Goal: Task Accomplishment & Management: Manage account settings

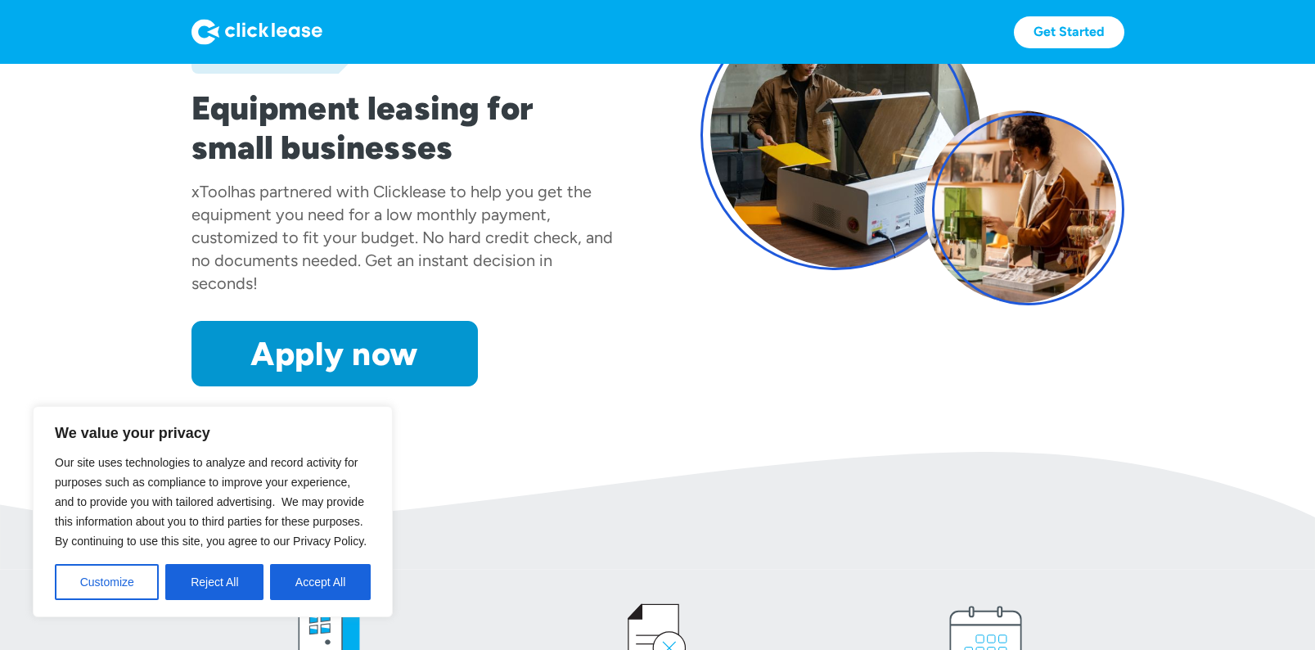
scroll to position [193, 0]
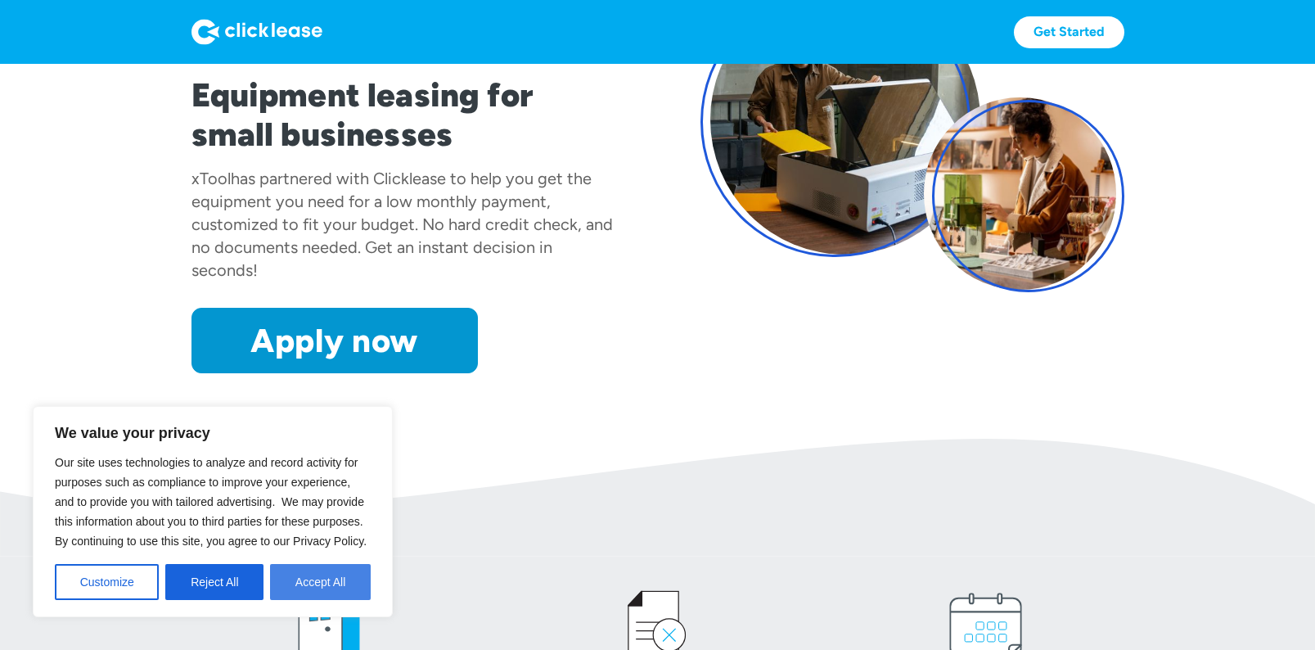
click at [338, 576] on button "Accept All" at bounding box center [320, 582] width 101 height 36
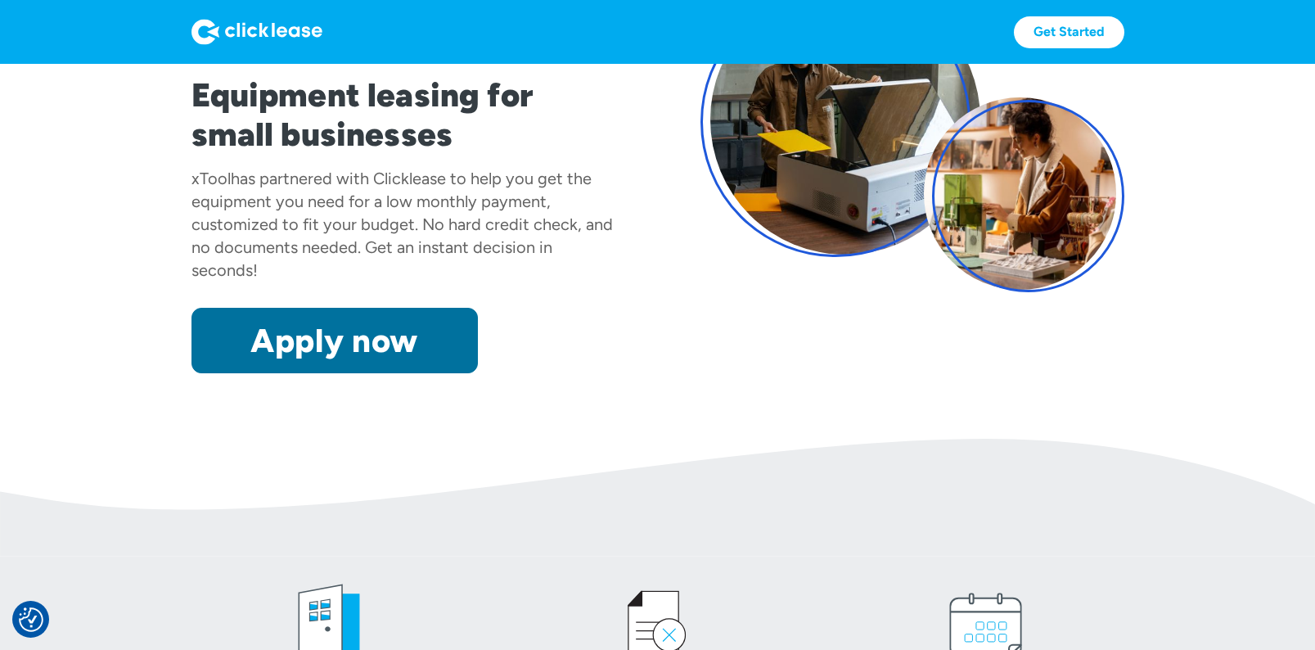
click at [360, 339] on link "Apply now" at bounding box center [335, 340] width 286 height 65
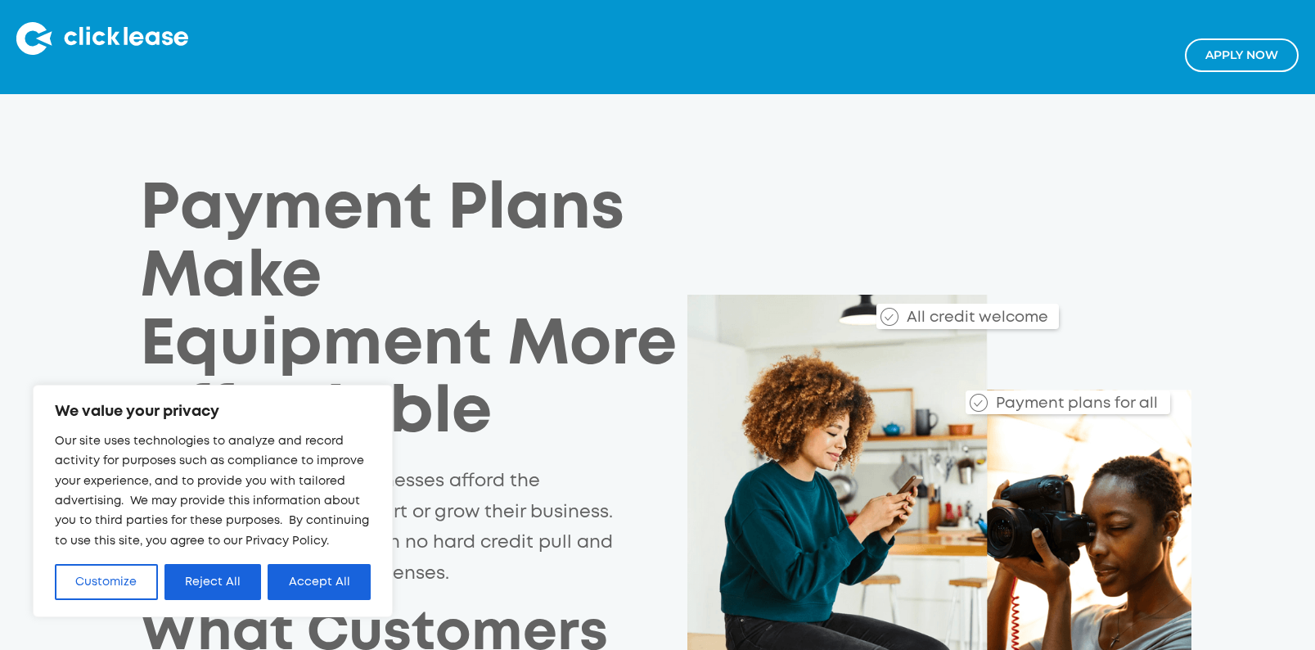
scroll to position [3, 0]
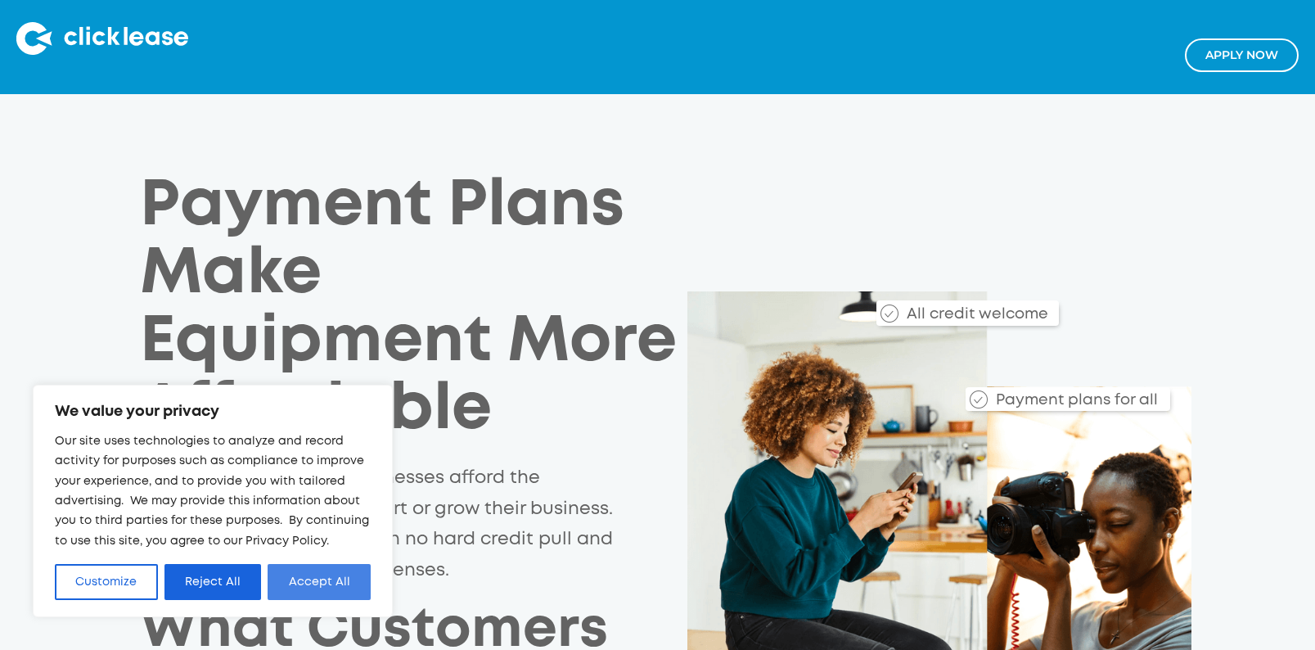
click at [318, 585] on button "Accept All" at bounding box center [319, 582] width 103 height 36
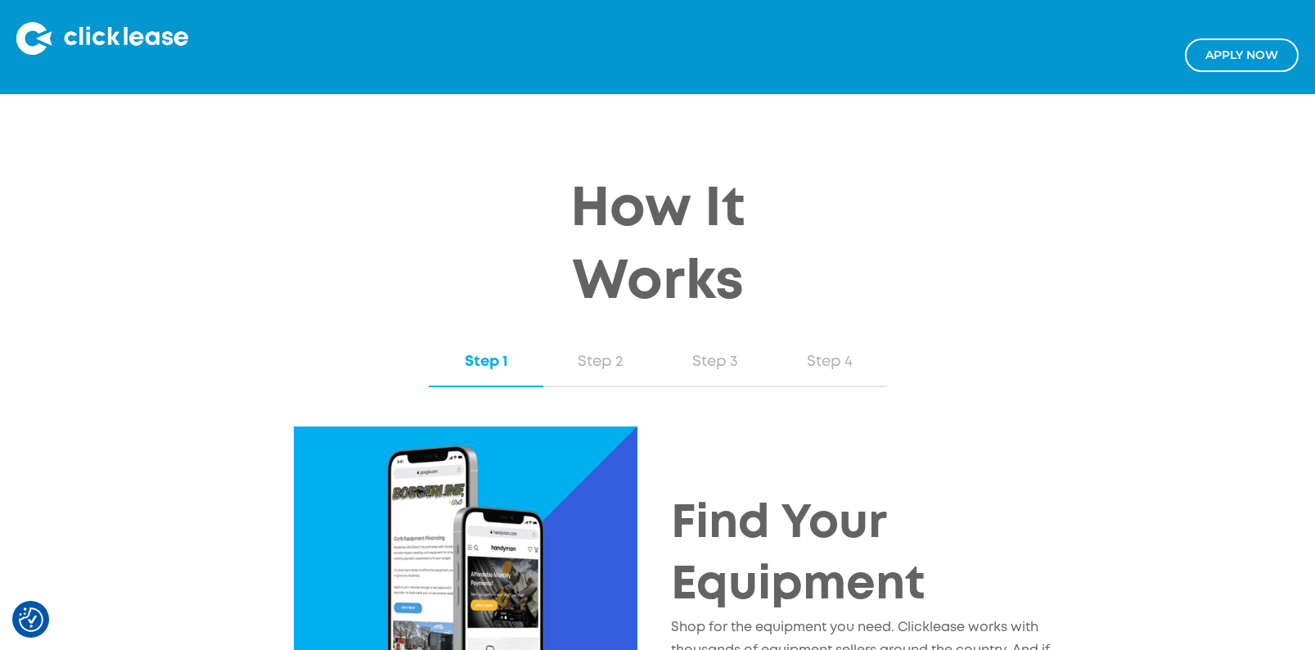
scroll to position [1465, 0]
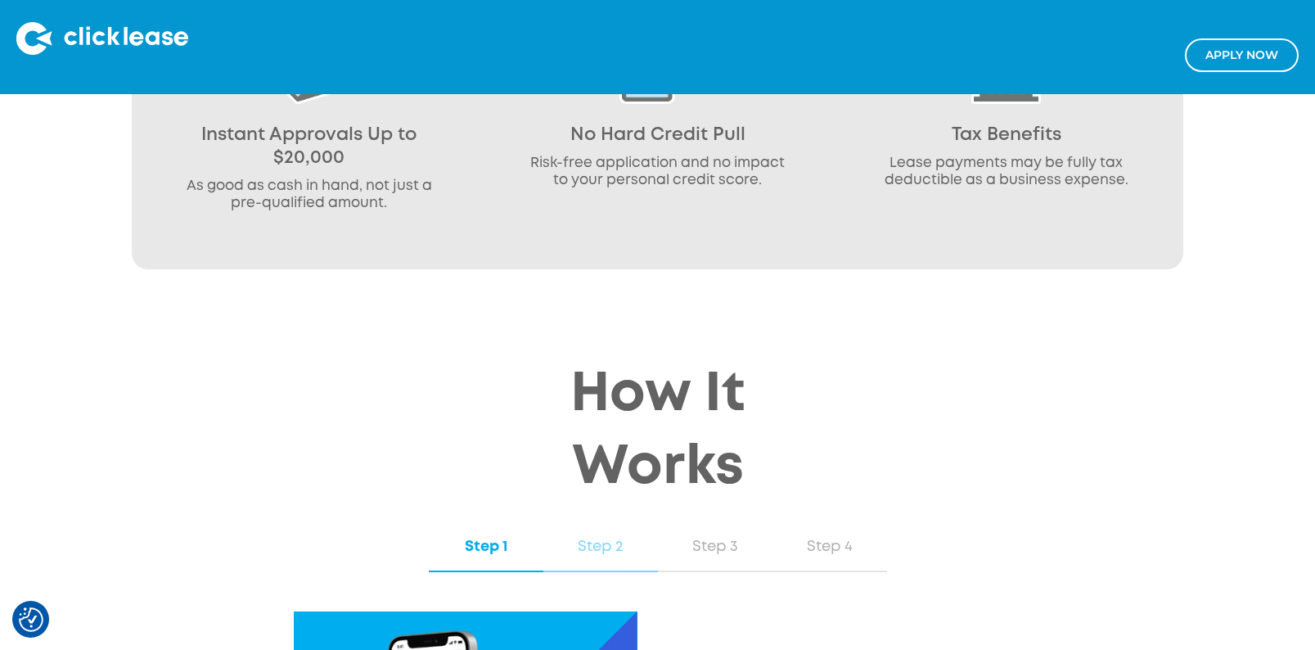
click at [610, 552] on div "Step 2" at bounding box center [601, 546] width 82 height 21
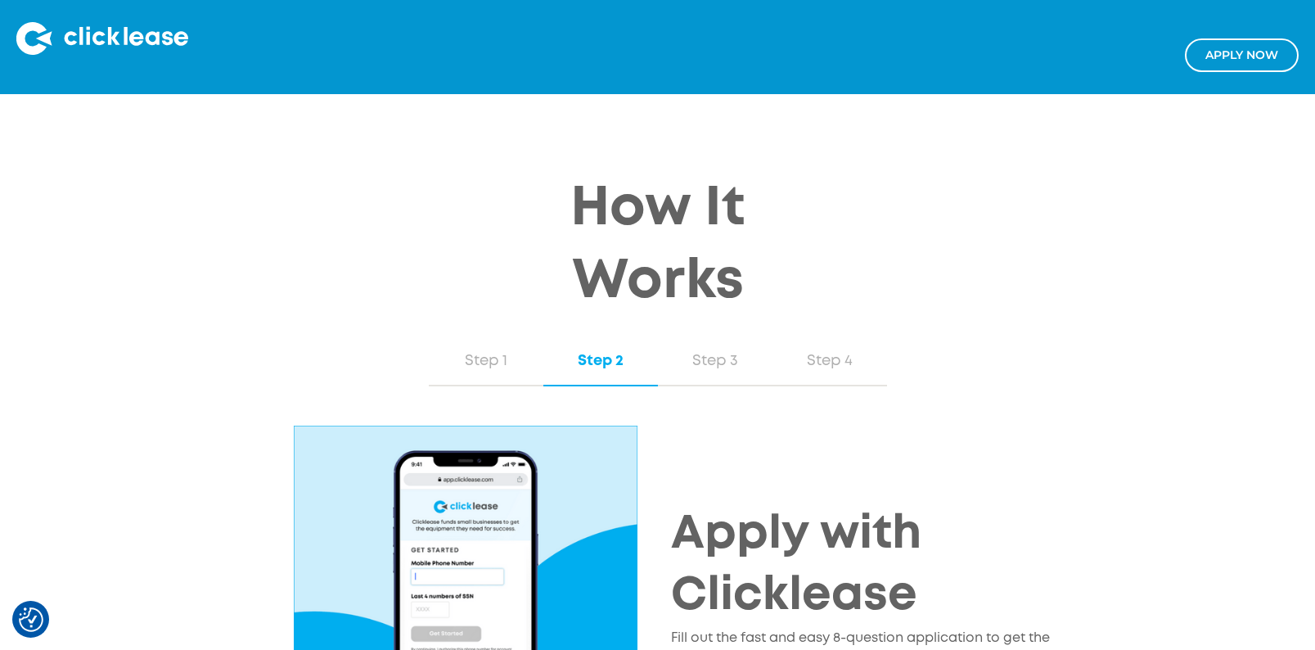
scroll to position [1633, 0]
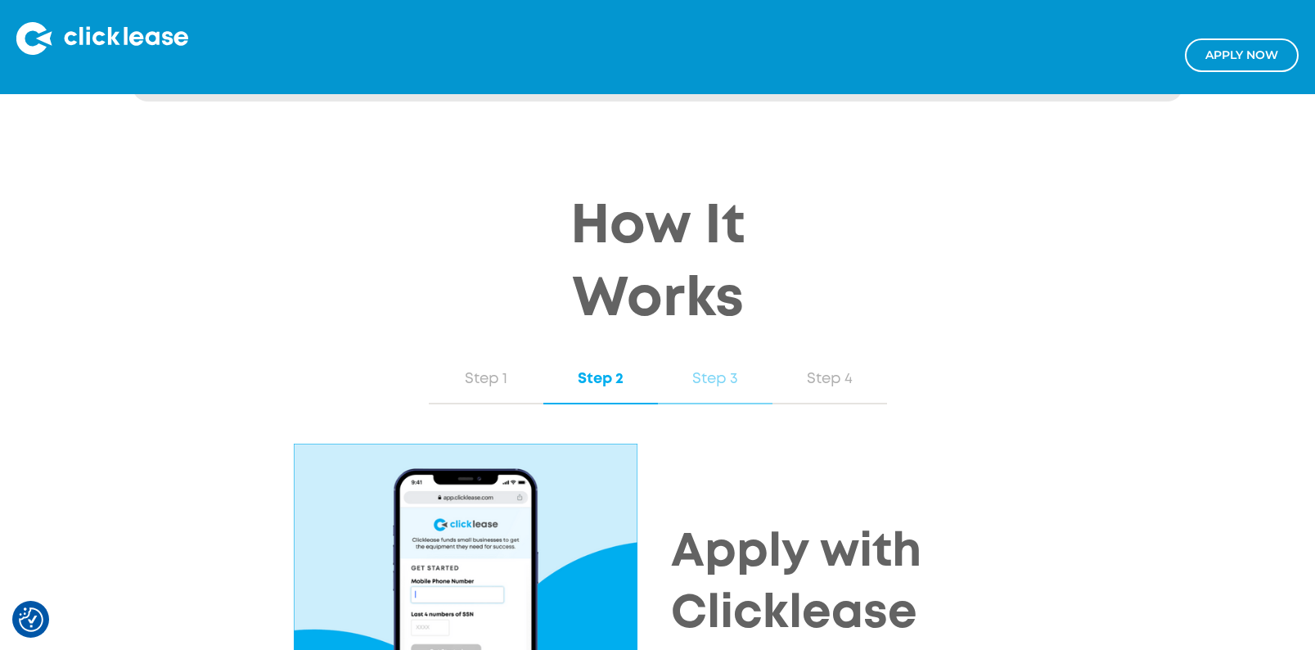
click at [727, 384] on div "Step 3" at bounding box center [715, 378] width 82 height 21
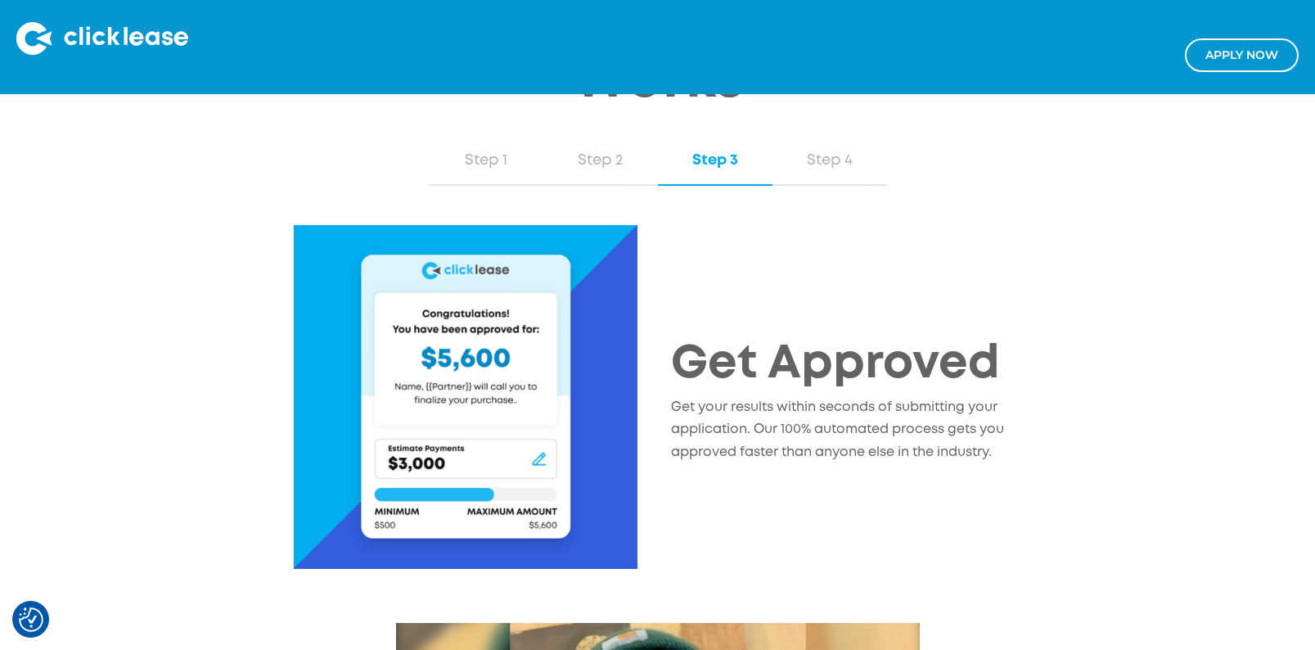
scroll to position [1848, 0]
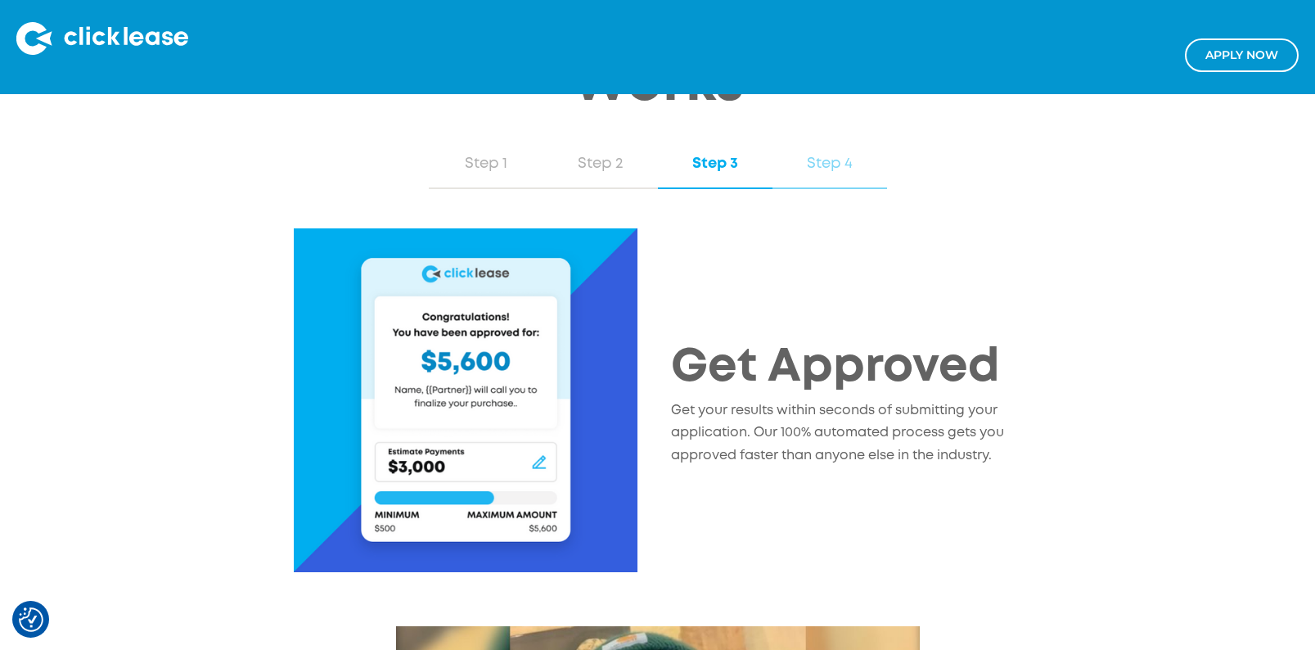
click at [829, 166] on div "Step 4" at bounding box center [830, 163] width 82 height 21
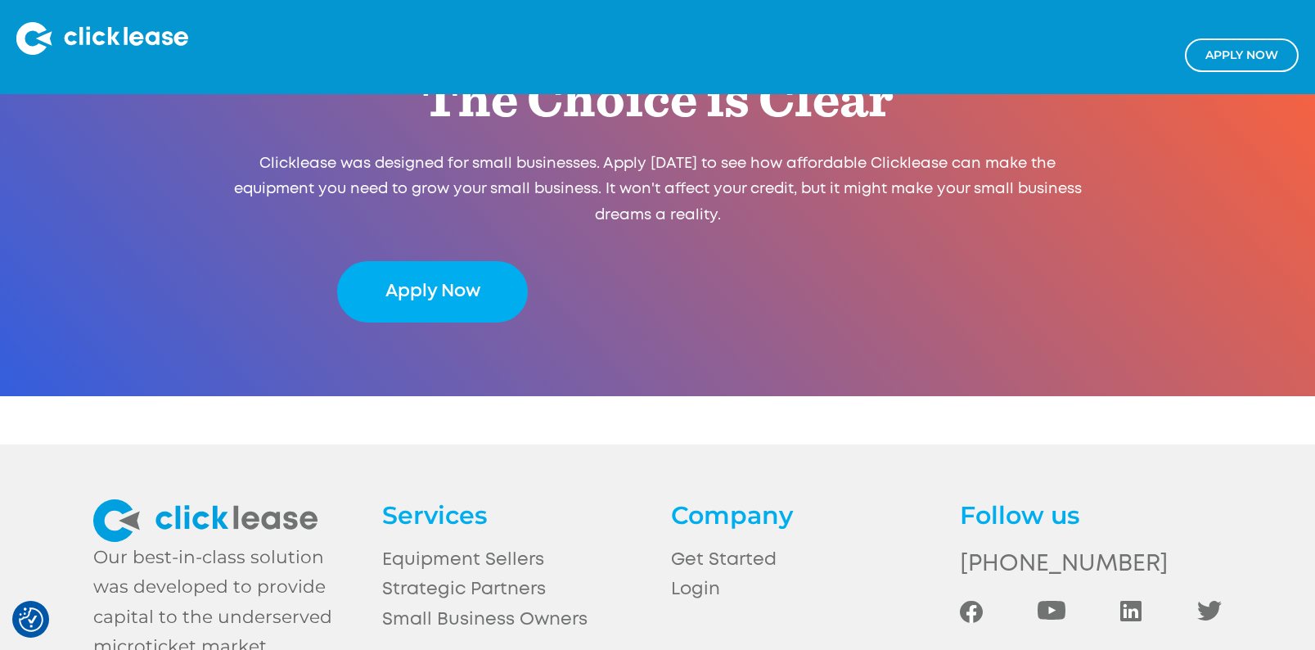
scroll to position [3618, 0]
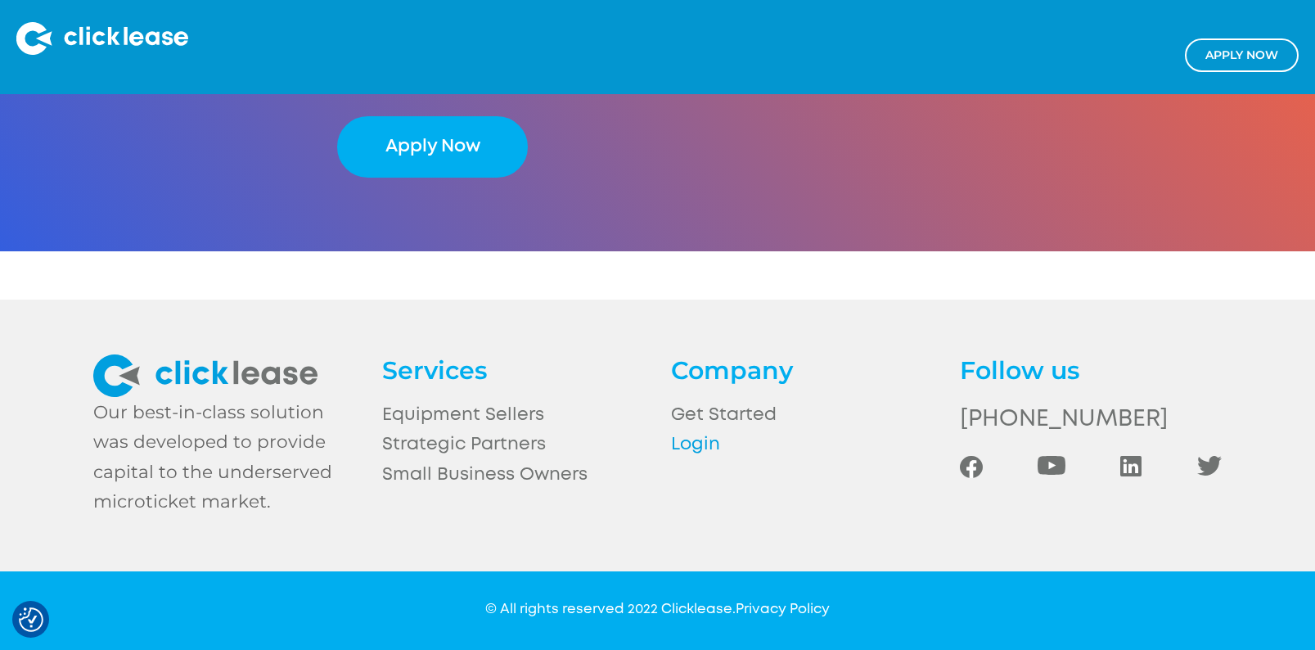
click at [701, 447] on link "Login" at bounding box center [802, 444] width 262 height 29
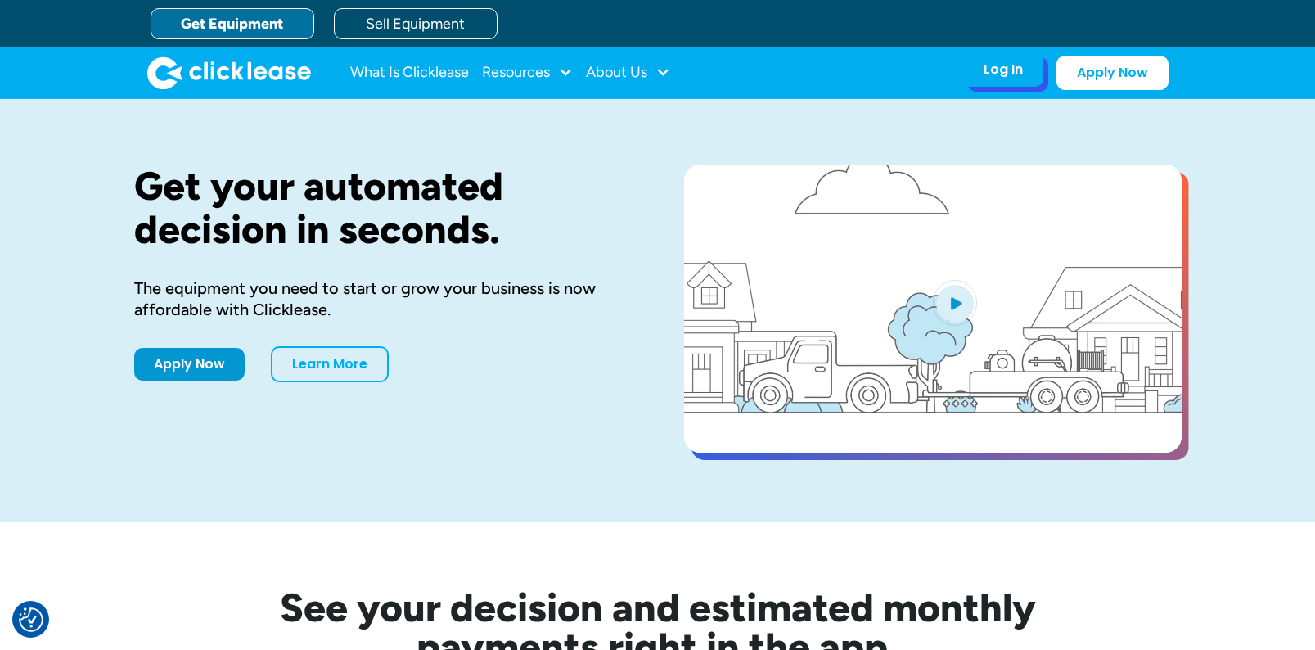
click at [983, 78] on div "Log In Account login I use Clicklease to get my equipment Partner Portal I offe…" at bounding box center [1003, 69] width 80 height 34
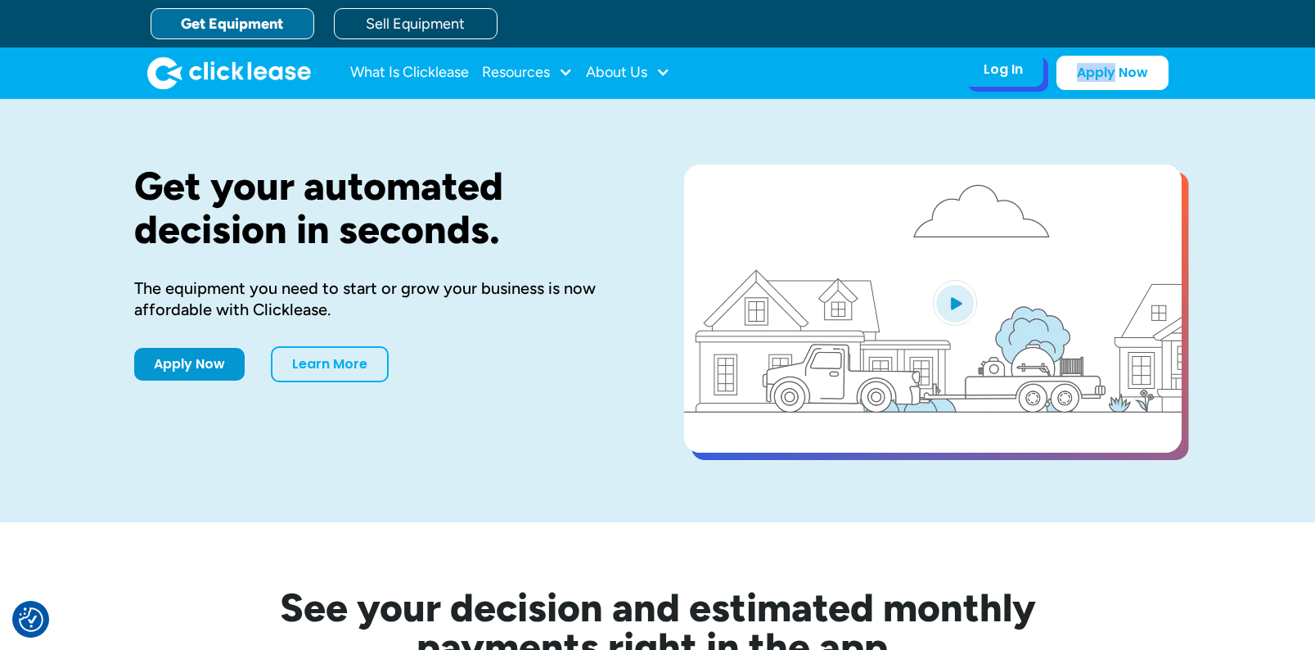
click at [983, 78] on div "Log In Account login I use Clicklease to get my equipment Partner Portal I offe…" at bounding box center [1003, 69] width 80 height 34
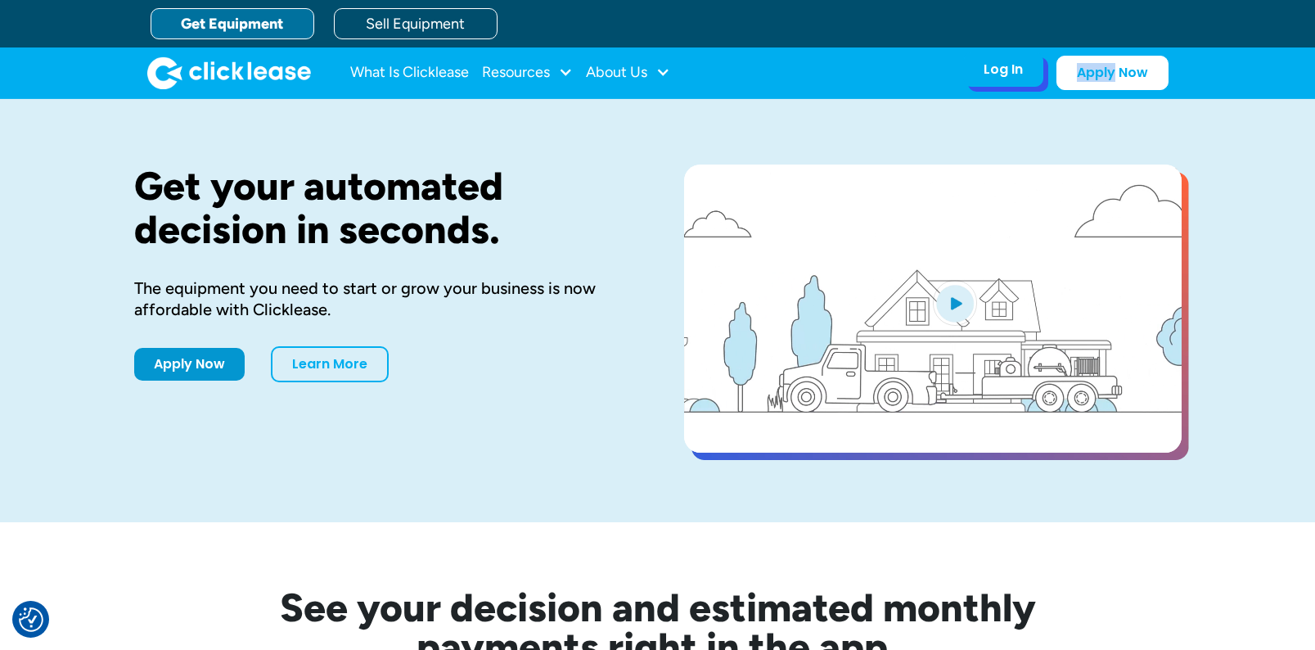
click at [1006, 78] on div "Log In" at bounding box center [1003, 69] width 39 height 16
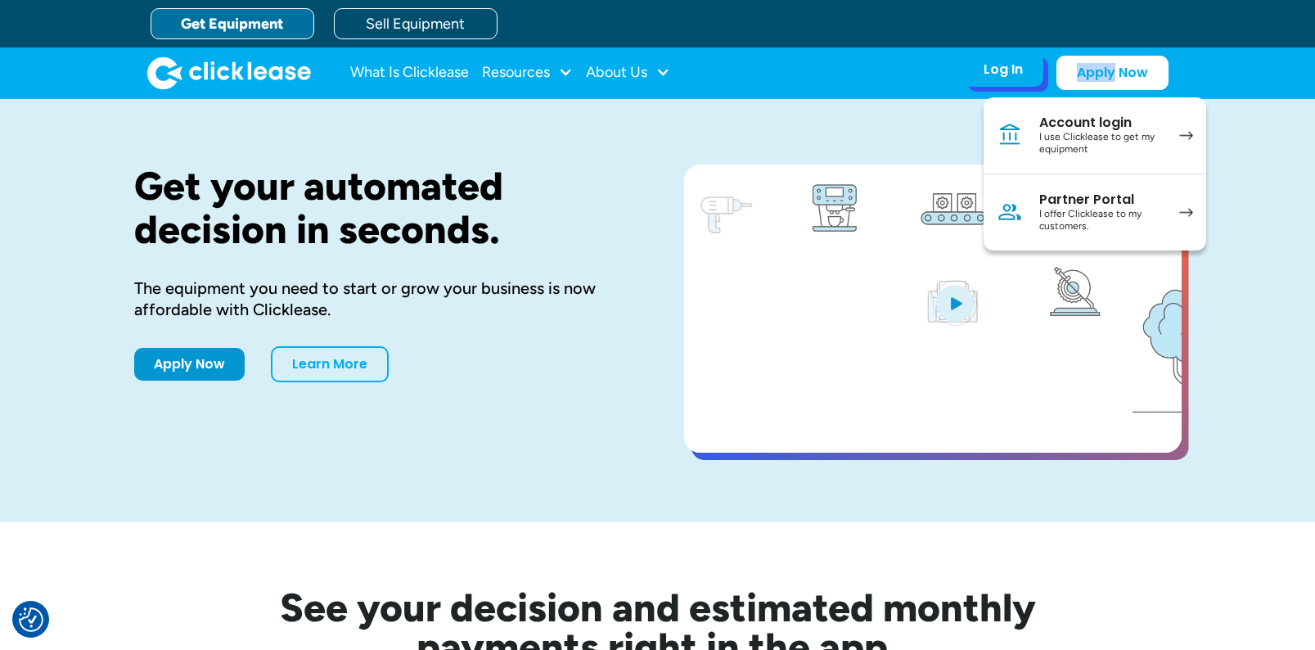
click at [1076, 145] on div "I use Clicklease to get my equipment" at bounding box center [1101, 143] width 124 height 25
